Goal: Use online tool/utility: Utilize a website feature to perform a specific function

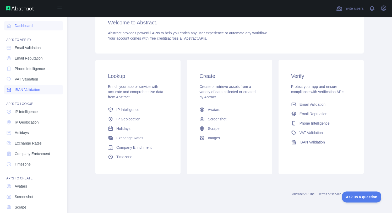
scroll to position [18, 0]
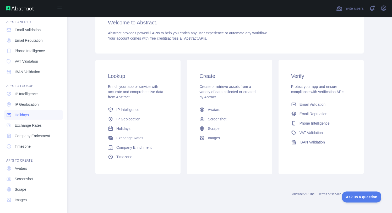
click at [28, 113] on span "Holidays" at bounding box center [22, 114] width 14 height 5
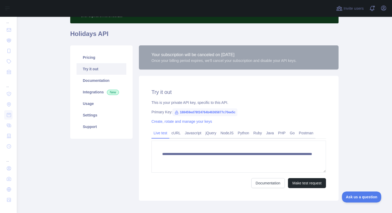
scroll to position [33, 0]
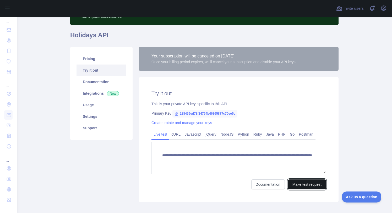
click at [297, 185] on button "Make test request" at bounding box center [307, 184] width 38 height 10
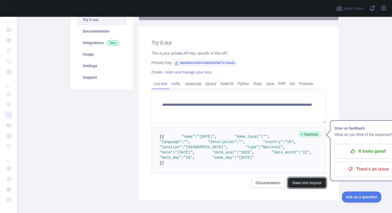
scroll to position [162, 0]
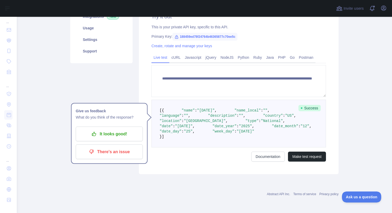
click at [39, 81] on main "**********" at bounding box center [204, 115] width 375 height 196
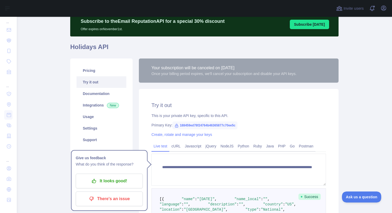
scroll to position [19, 0]
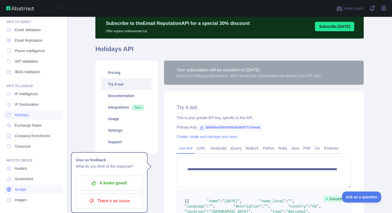
click at [22, 190] on span "Scrape" at bounding box center [21, 188] width 12 height 5
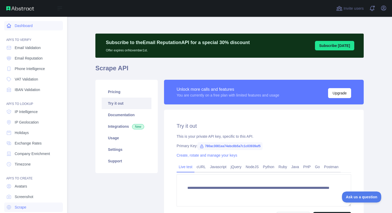
click at [21, 25] on link "Dashboard" at bounding box center [33, 25] width 59 height 9
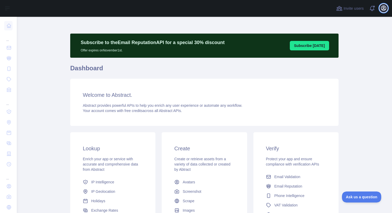
click at [383, 8] on icon "button" at bounding box center [383, 8] width 6 height 6
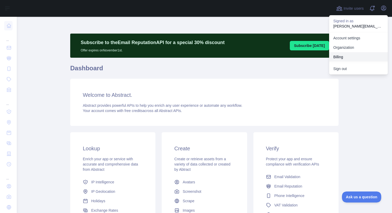
click at [355, 57] on button "Billing" at bounding box center [358, 56] width 59 height 9
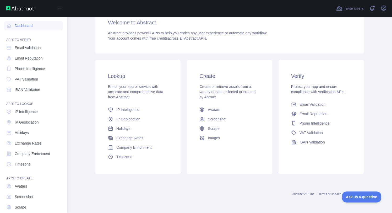
scroll to position [18, 0]
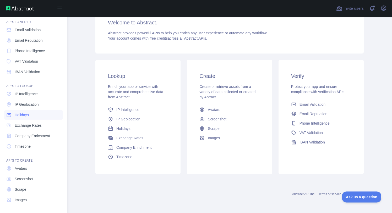
click at [24, 116] on span "Holidays" at bounding box center [22, 114] width 14 height 5
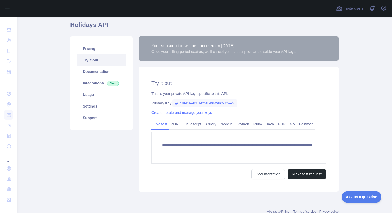
scroll to position [51, 0]
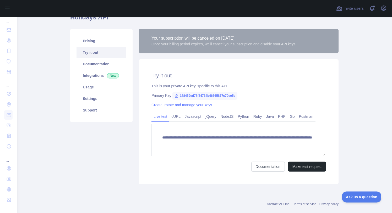
click at [202, 95] on span "188459ed78f24764b46365877c70ee5c" at bounding box center [204, 96] width 65 height 8
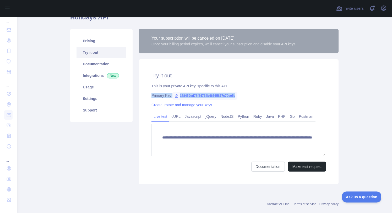
click at [206, 96] on span "188459ed78f24764b46365877c70ee5c" at bounding box center [204, 96] width 65 height 8
